Goal: Information Seeking & Learning: Find specific fact

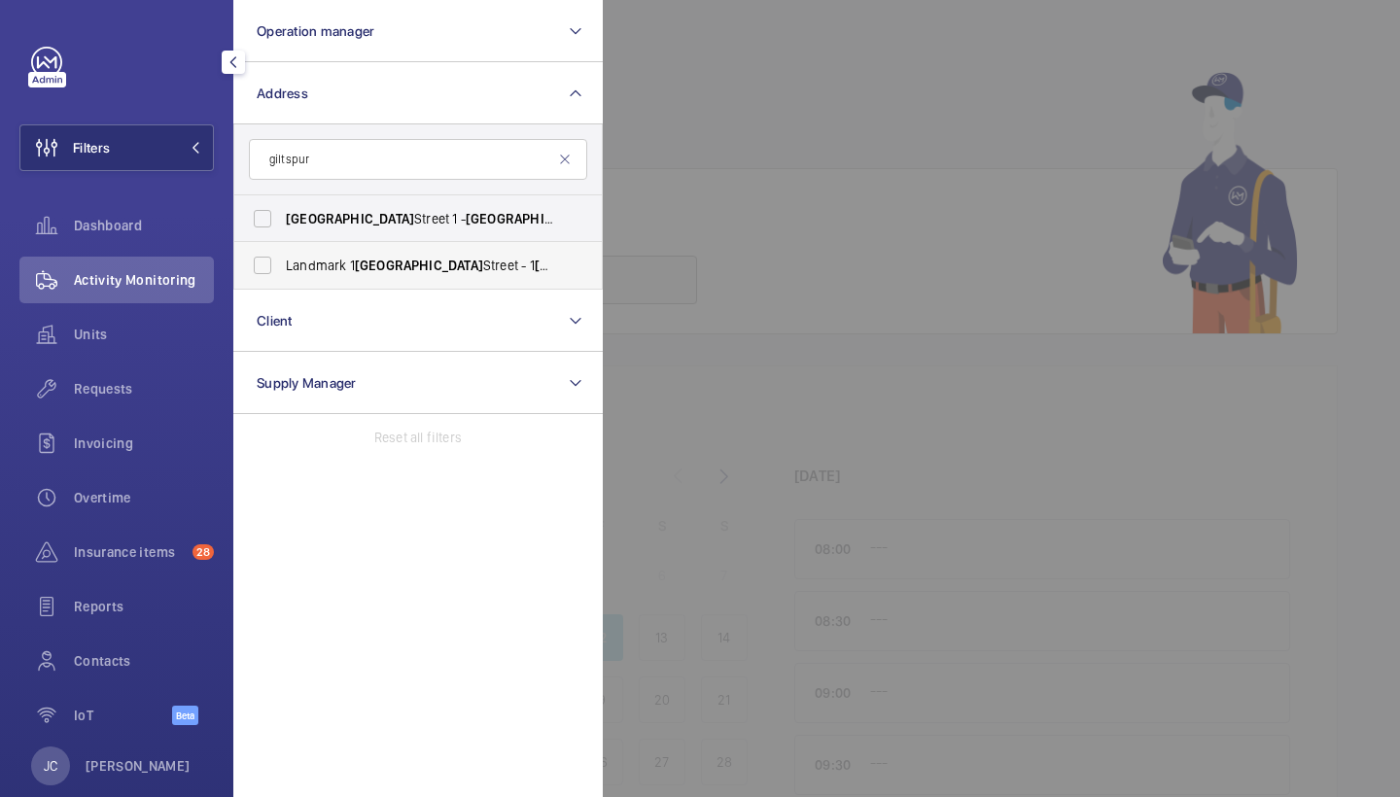
type input "giltspur"
click at [407, 274] on span "Landmark [STREET_ADDRESS]" at bounding box center [419, 265] width 267 height 19
click at [282, 274] on input "Landmark [STREET_ADDRESS]" at bounding box center [262, 265] width 39 height 39
checkbox input "true"
click at [683, 168] on div at bounding box center [1303, 398] width 1400 height 797
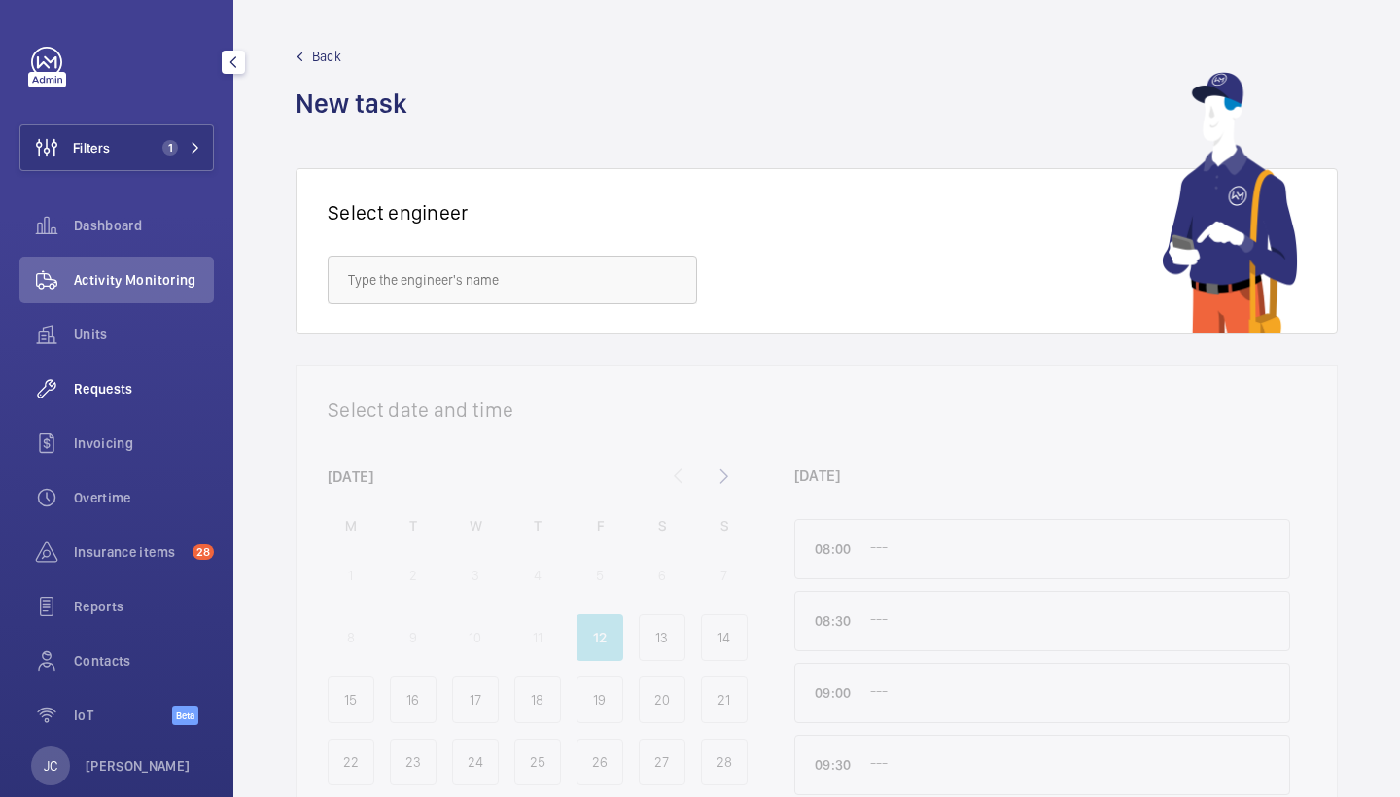
click at [108, 391] on span "Requests" at bounding box center [144, 388] width 140 height 19
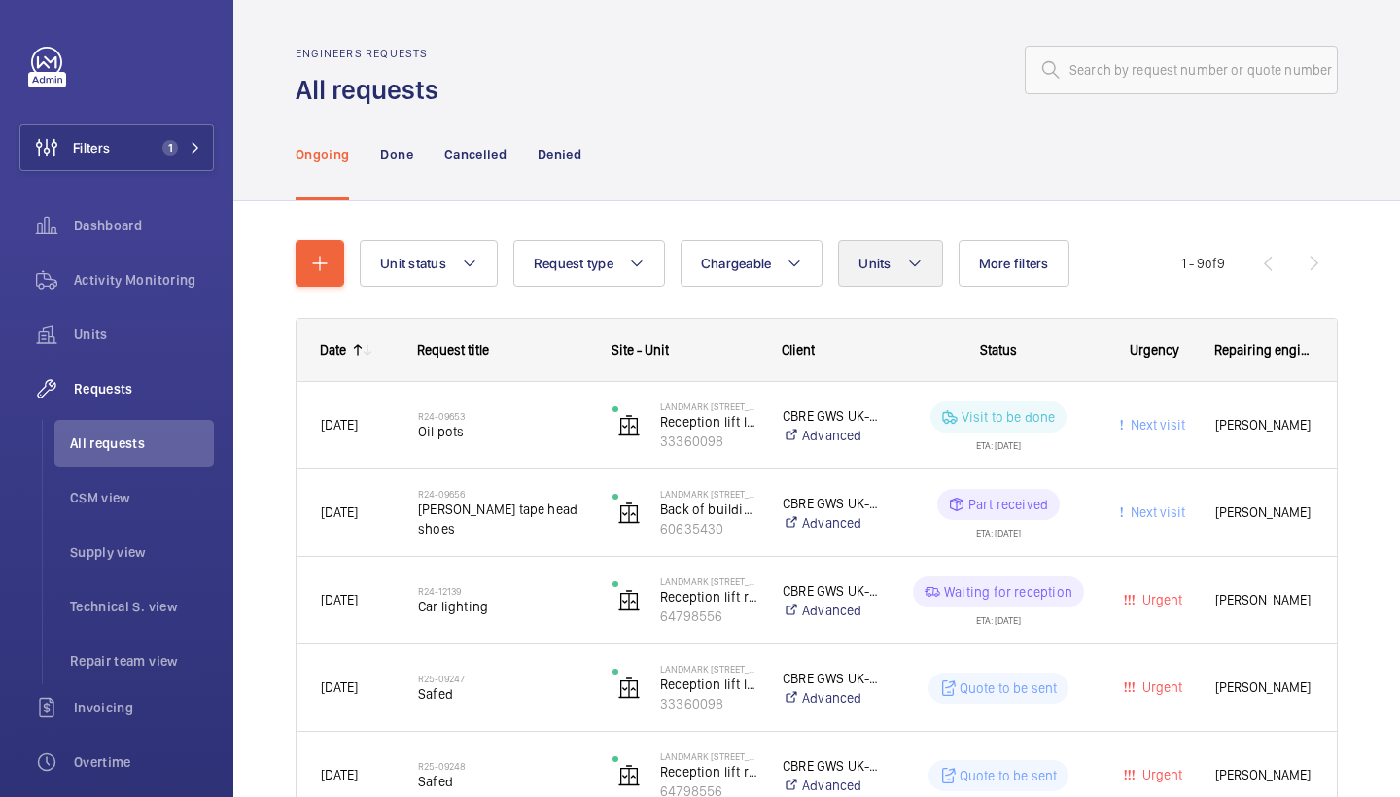
click at [858, 270] on button "Units" at bounding box center [890, 263] width 104 height 47
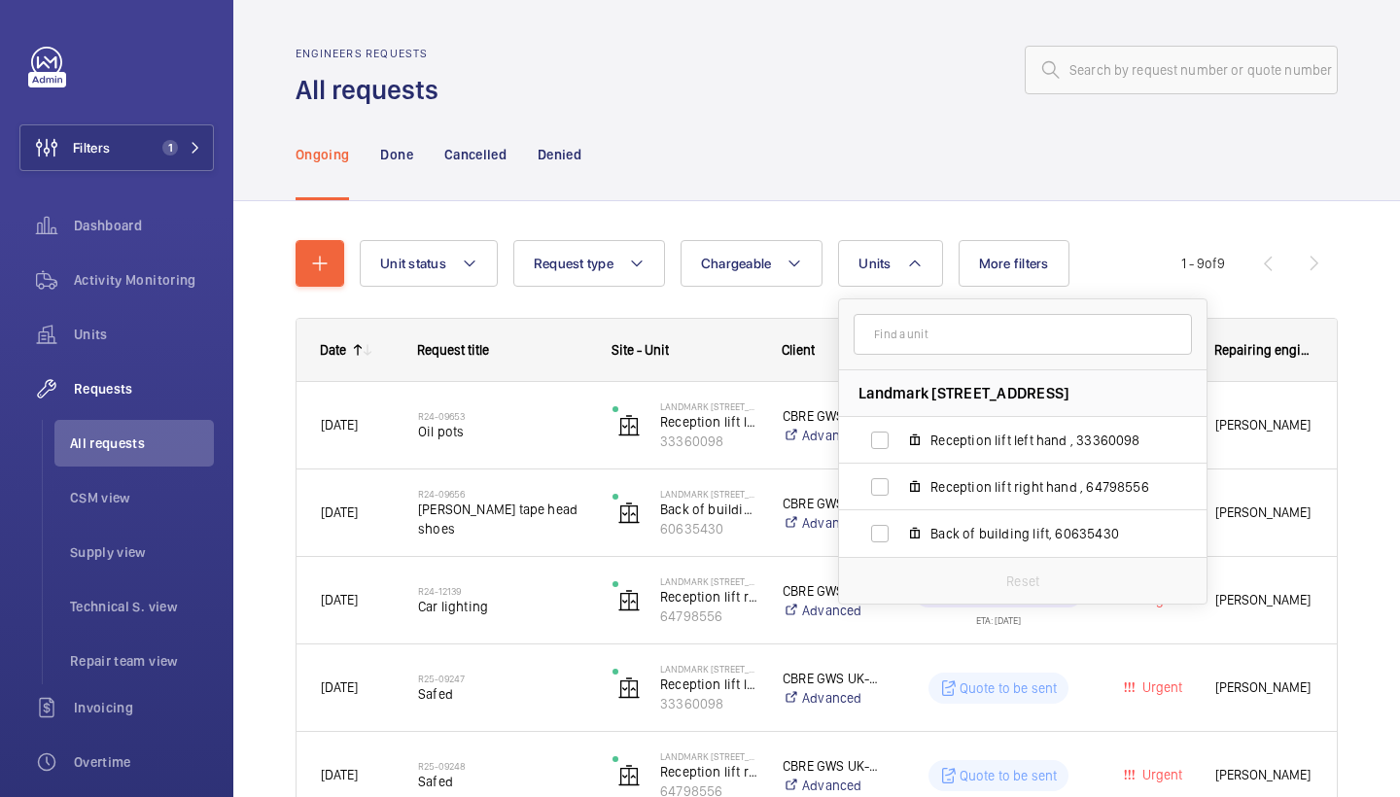
click at [762, 151] on div "Ongoing Done Cancelled Denied" at bounding box center [817, 154] width 1042 height 92
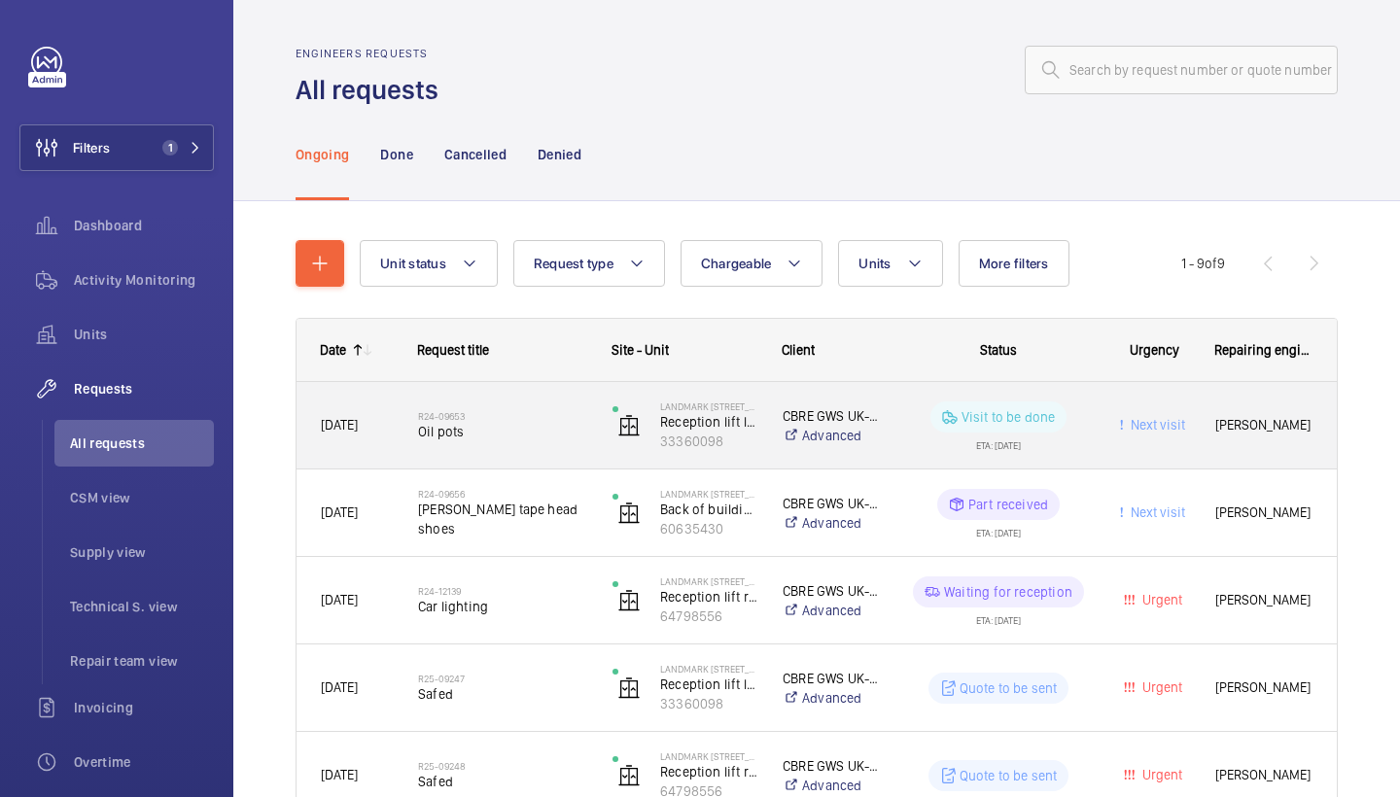
click at [502, 445] on div "R24-09653 Oil pots" at bounding box center [502, 426] width 169 height 56
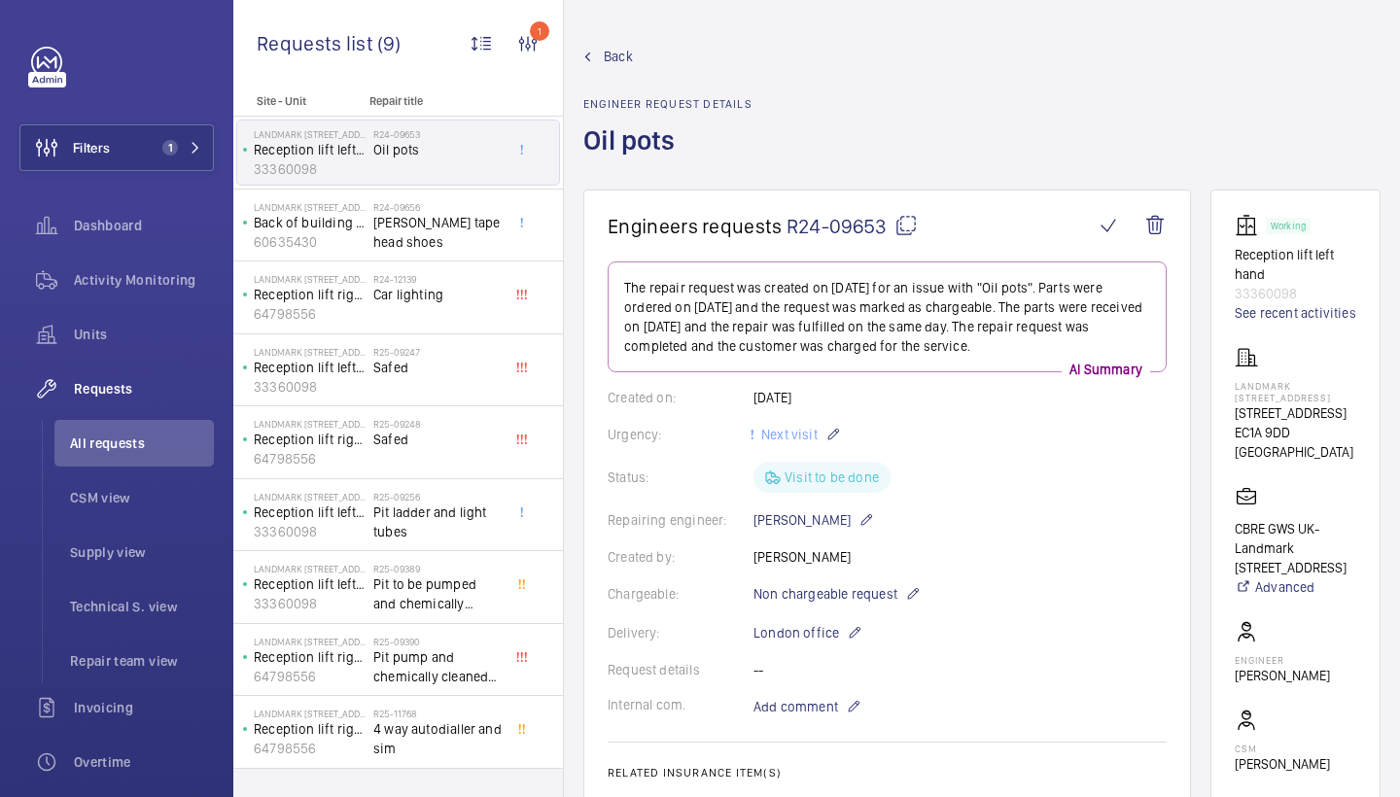
click at [610, 48] on span "Back" at bounding box center [618, 56] width 29 height 19
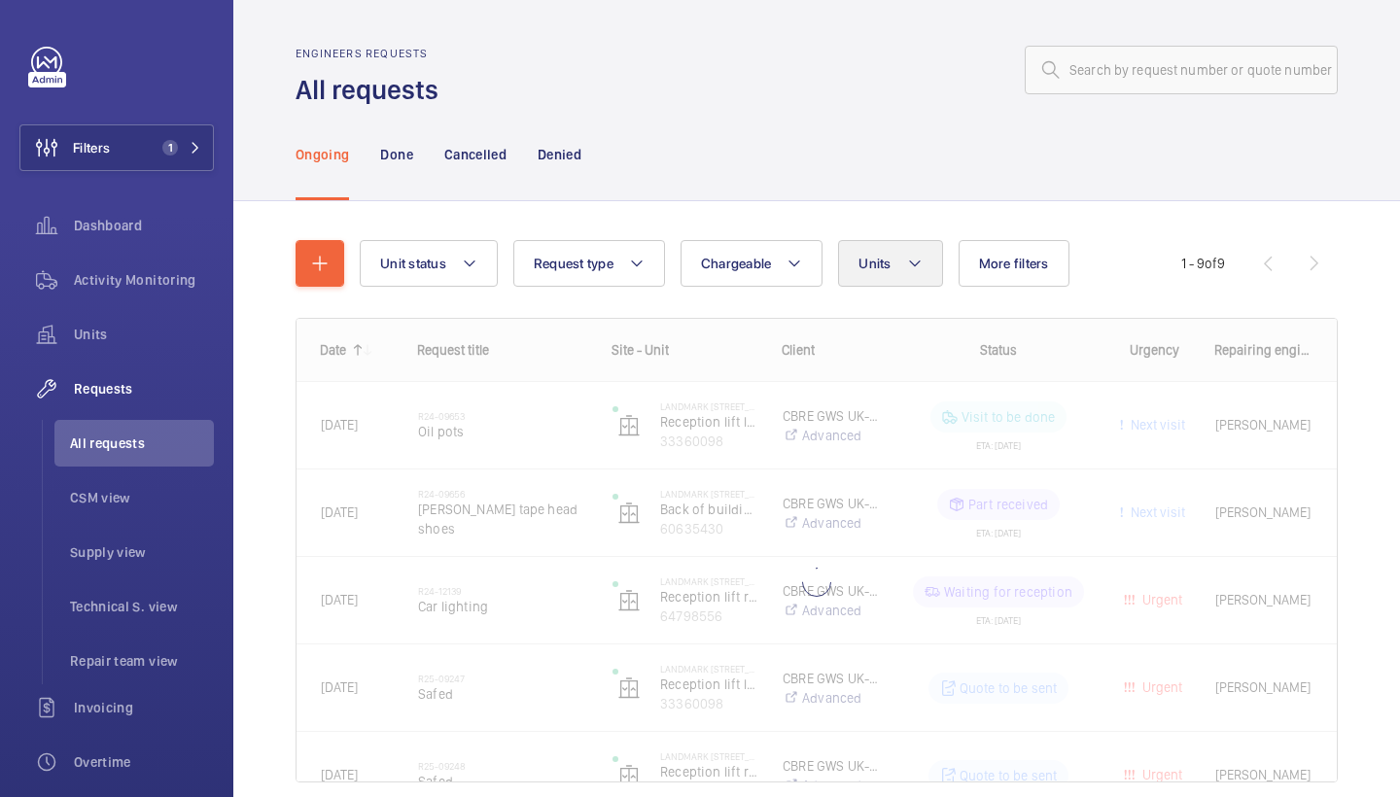
click at [878, 253] on button "Units" at bounding box center [890, 263] width 104 height 47
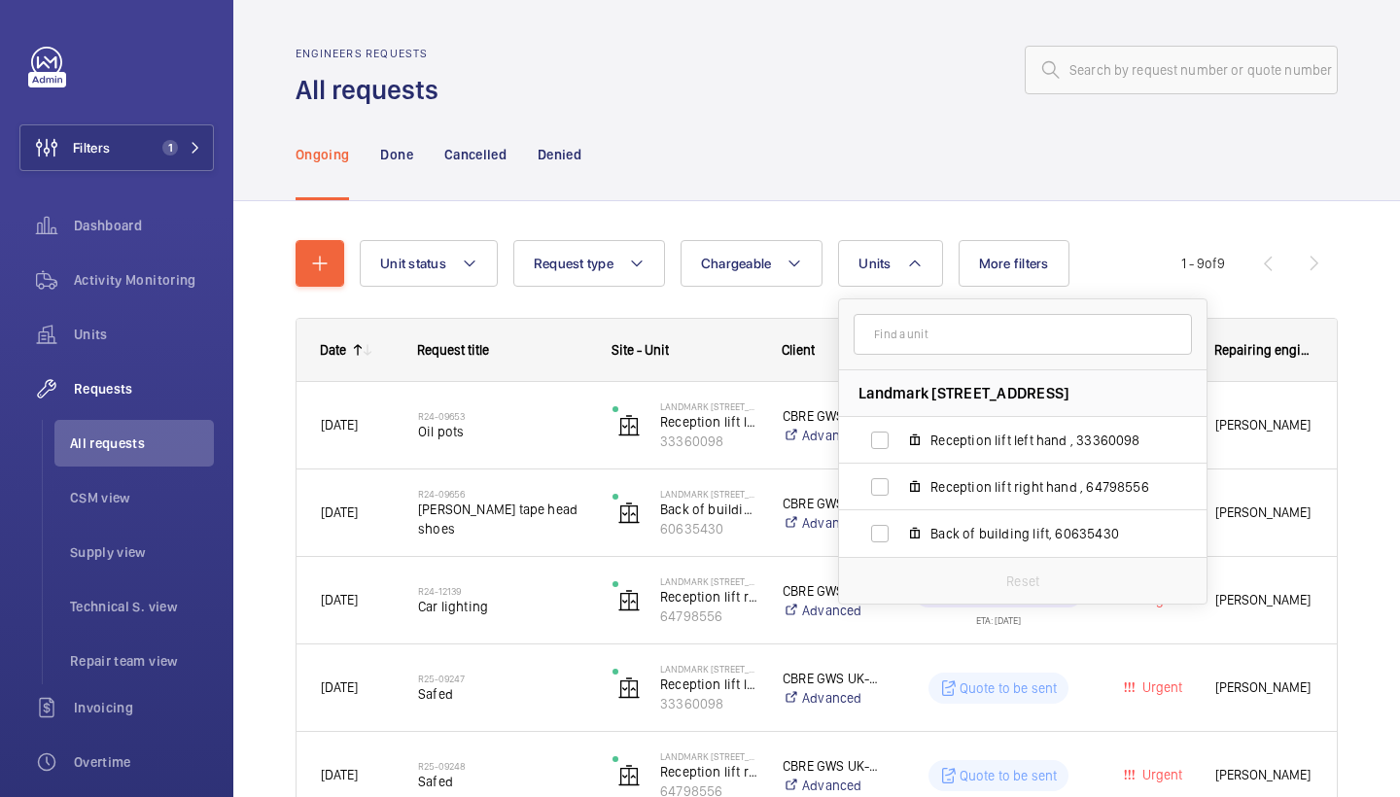
click at [813, 214] on div "Unit status Request type Chargeable Units Landmark [STREET_ADDRESS] Reception l…" at bounding box center [817, 713] width 1042 height 1008
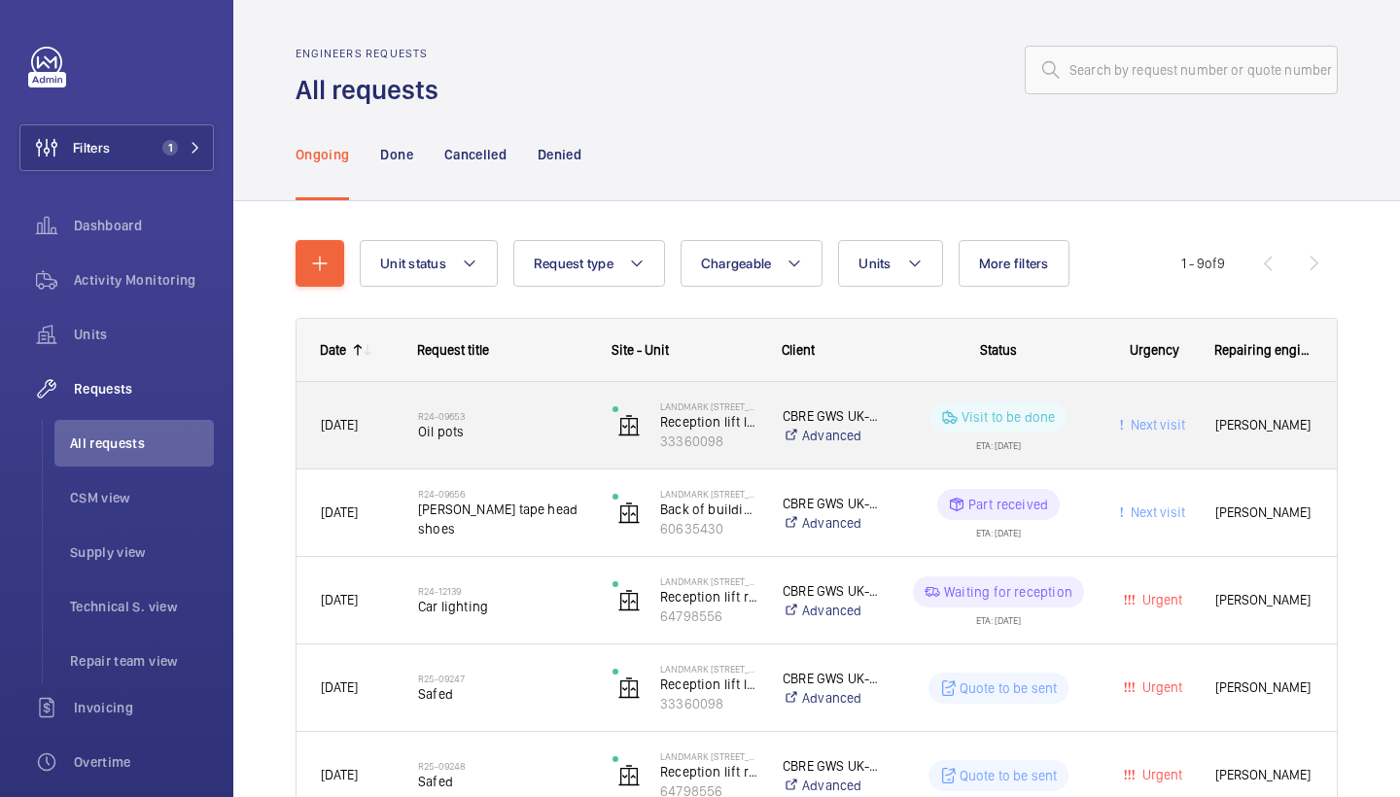
click at [488, 400] on div "R24-09653 Oil pots" at bounding box center [502, 426] width 169 height 56
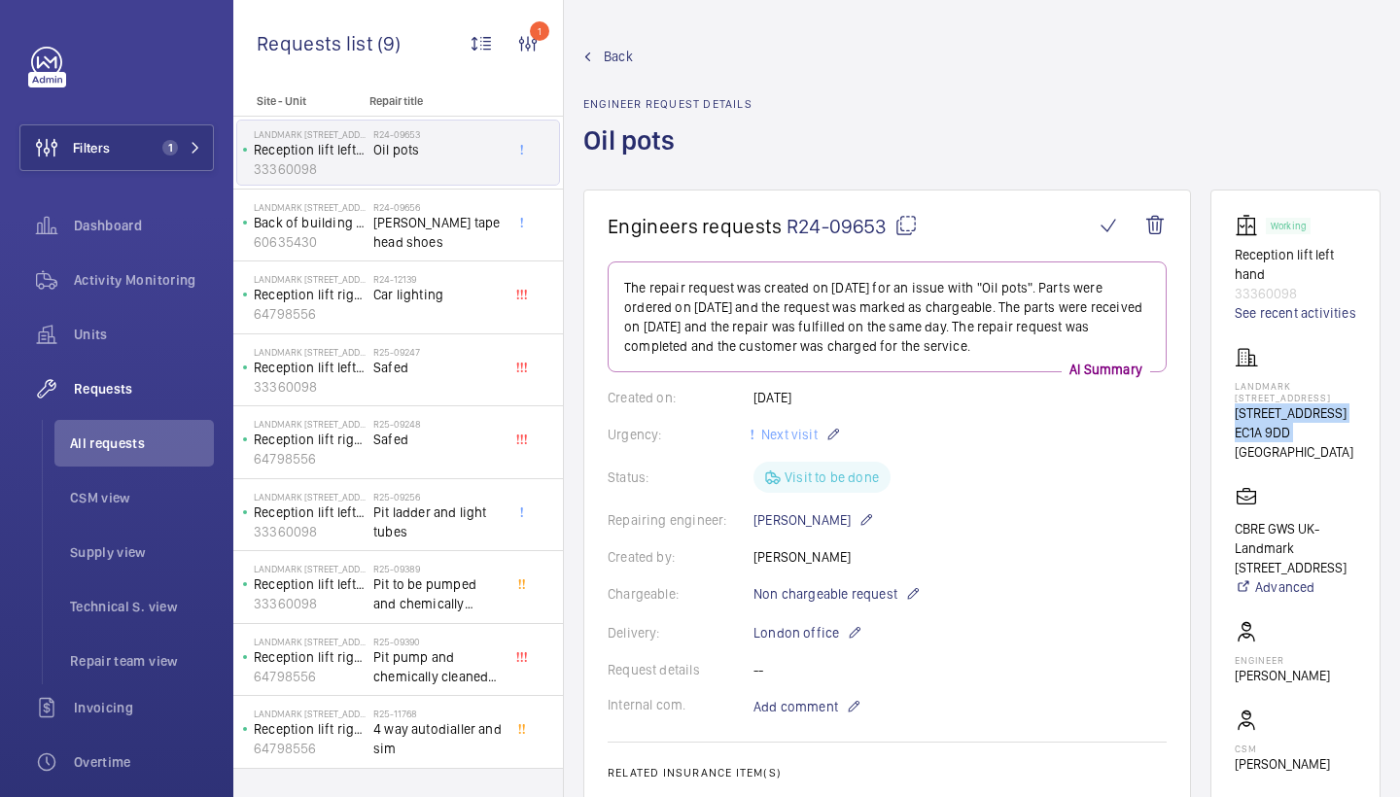
drag, startPoint x: 1238, startPoint y: 427, endPoint x: 1293, endPoint y: 454, distance: 61.7
click at [1293, 454] on div "Landmark [STREET_ADDRESS]" at bounding box center [1296, 404] width 122 height 116
copy div "[STREET_ADDRESS]"
